Goal: Information Seeking & Learning: Learn about a topic

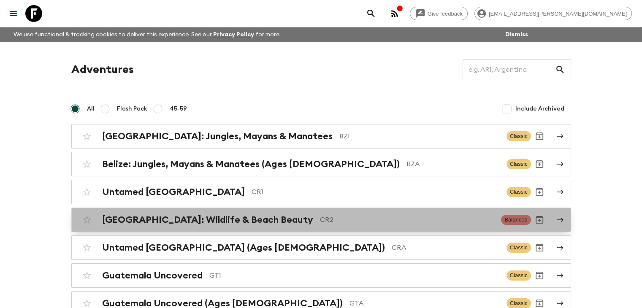
click at [261, 223] on h2 "[GEOGRAPHIC_DATA]: Wildlife & Beach Beauty" at bounding box center [207, 219] width 211 height 11
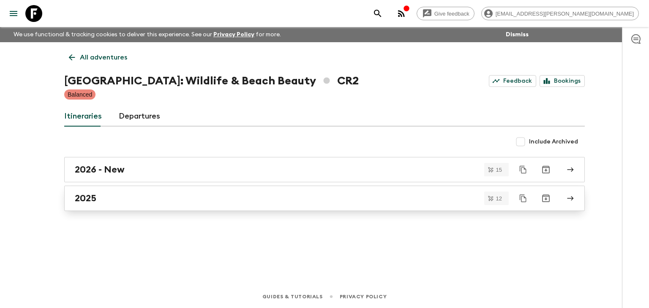
click at [94, 197] on h2 "2025" at bounding box center [86, 198] width 22 height 11
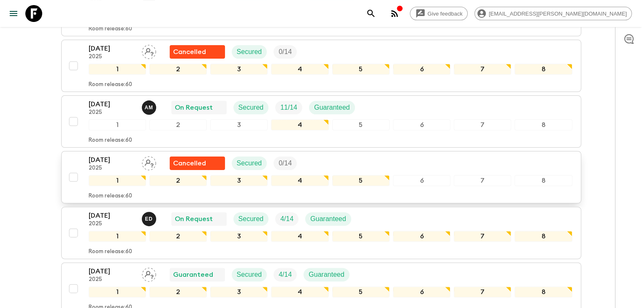
scroll to position [211, 0]
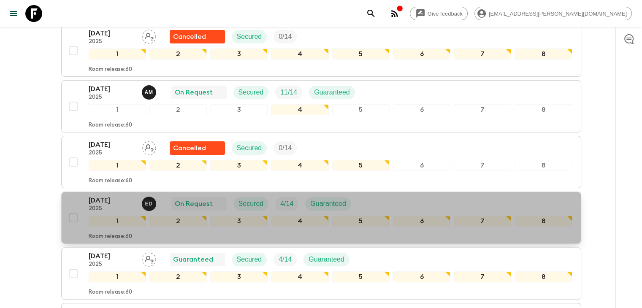
click at [106, 200] on p "[DATE]" at bounding box center [112, 200] width 46 height 10
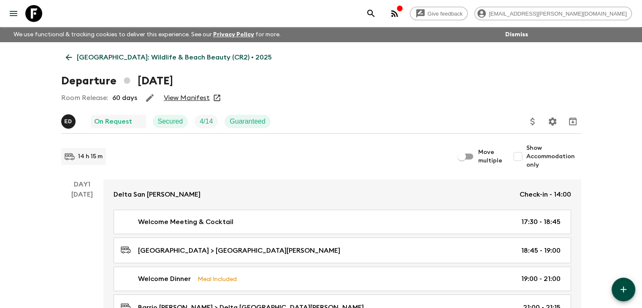
click at [190, 99] on link "View Manifest" at bounding box center [187, 98] width 46 height 8
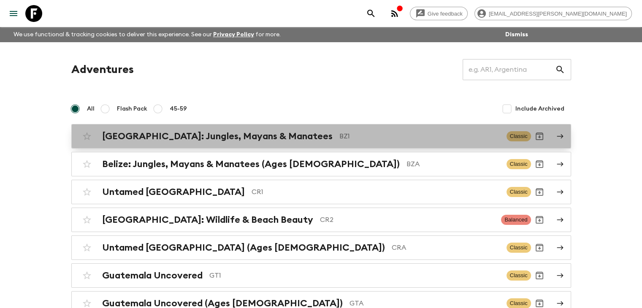
click at [178, 139] on h2 "[GEOGRAPHIC_DATA]: Jungles, Mayans & Manatees" at bounding box center [217, 136] width 231 height 11
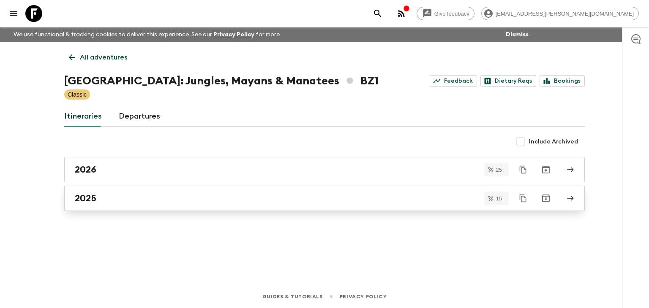
click at [101, 196] on div "2025" at bounding box center [316, 198] width 483 height 11
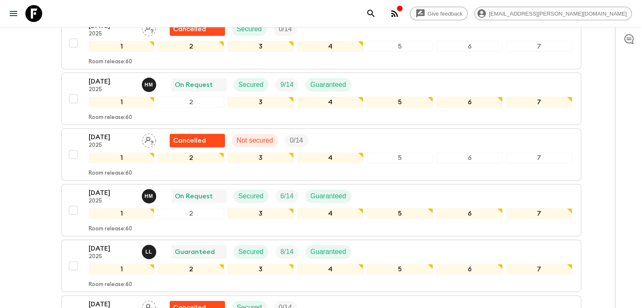
scroll to position [296, 0]
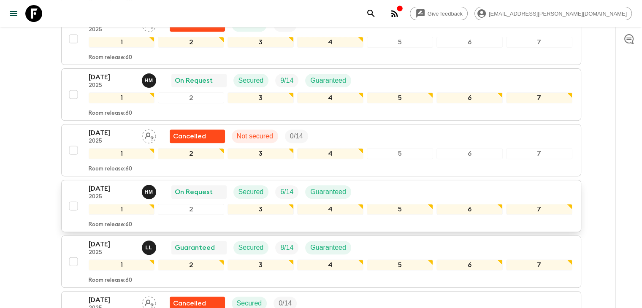
click at [110, 184] on p "[DATE]" at bounding box center [112, 189] width 46 height 10
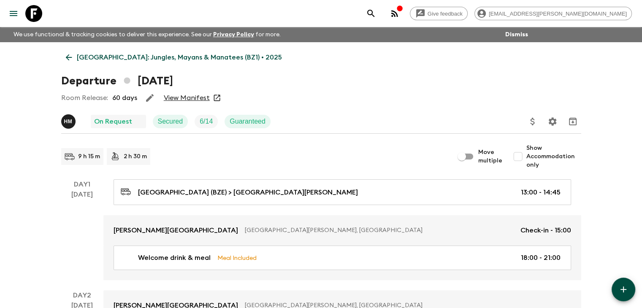
click at [189, 97] on link "View Manifest" at bounding box center [187, 98] width 46 height 8
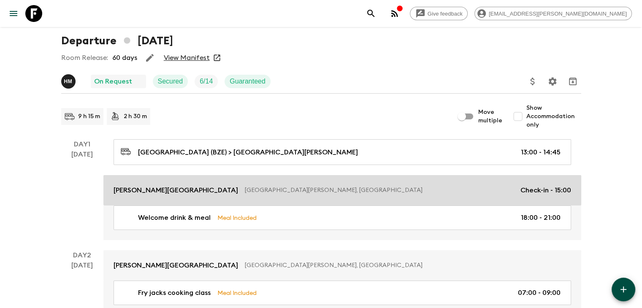
scroll to position [42, 0]
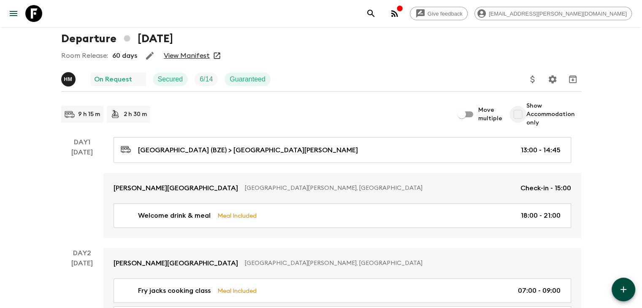
click at [524, 116] on input "Show Accommodation only" at bounding box center [518, 114] width 17 height 17
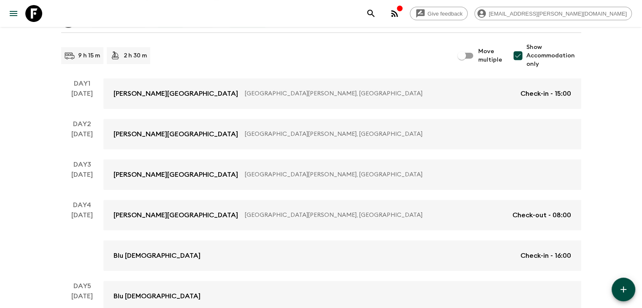
scroll to position [0, 0]
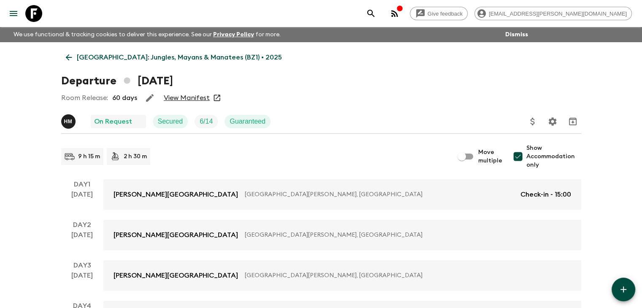
click at [522, 155] on input "Show Accommodation only" at bounding box center [518, 156] width 17 height 17
checkbox input "false"
